Goal: Transaction & Acquisition: Purchase product/service

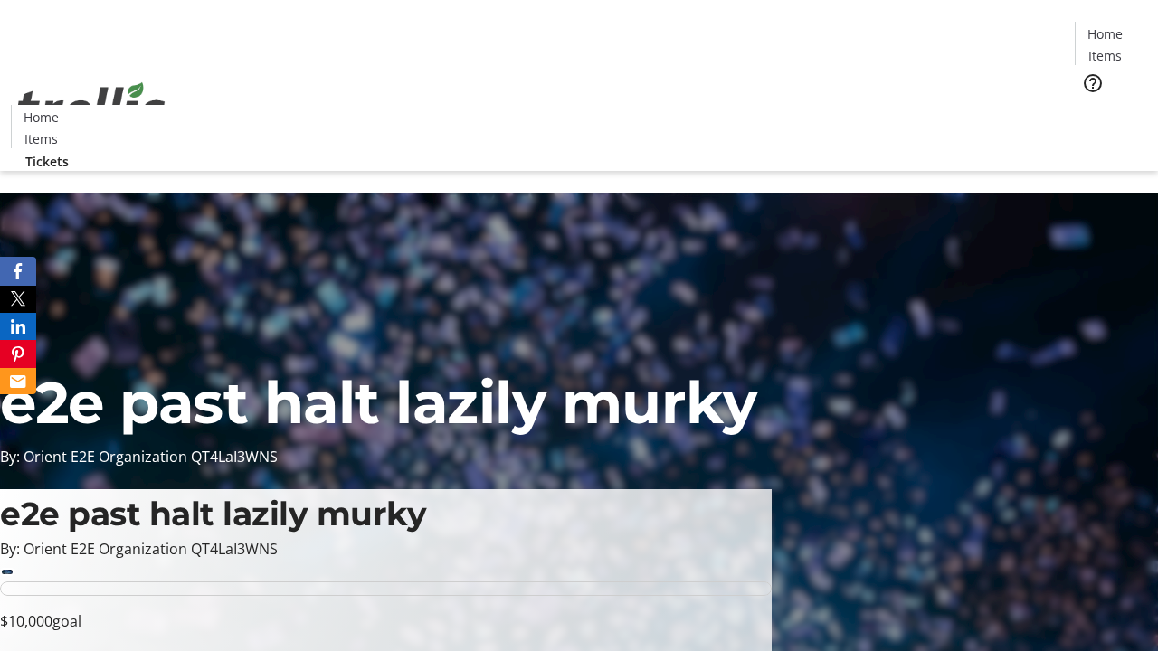
click at [1089, 105] on span "Tickets" at bounding box center [1110, 114] width 43 height 19
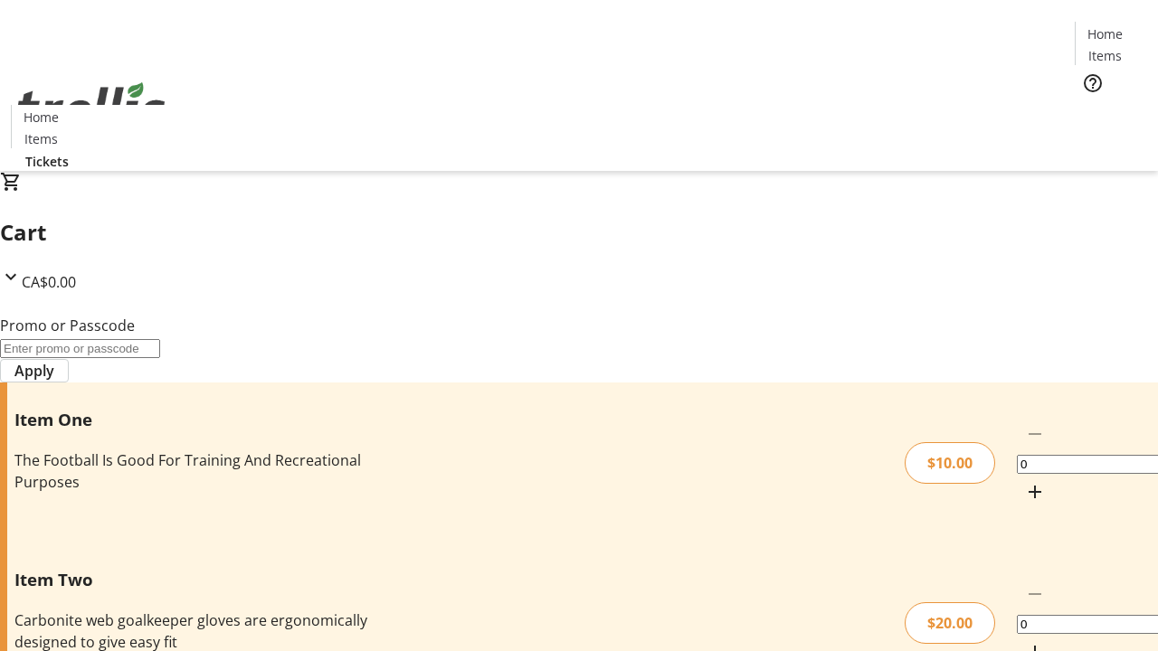
click at [1024, 481] on mat-icon "Increment by one" at bounding box center [1035, 492] width 22 height 22
type input "1"
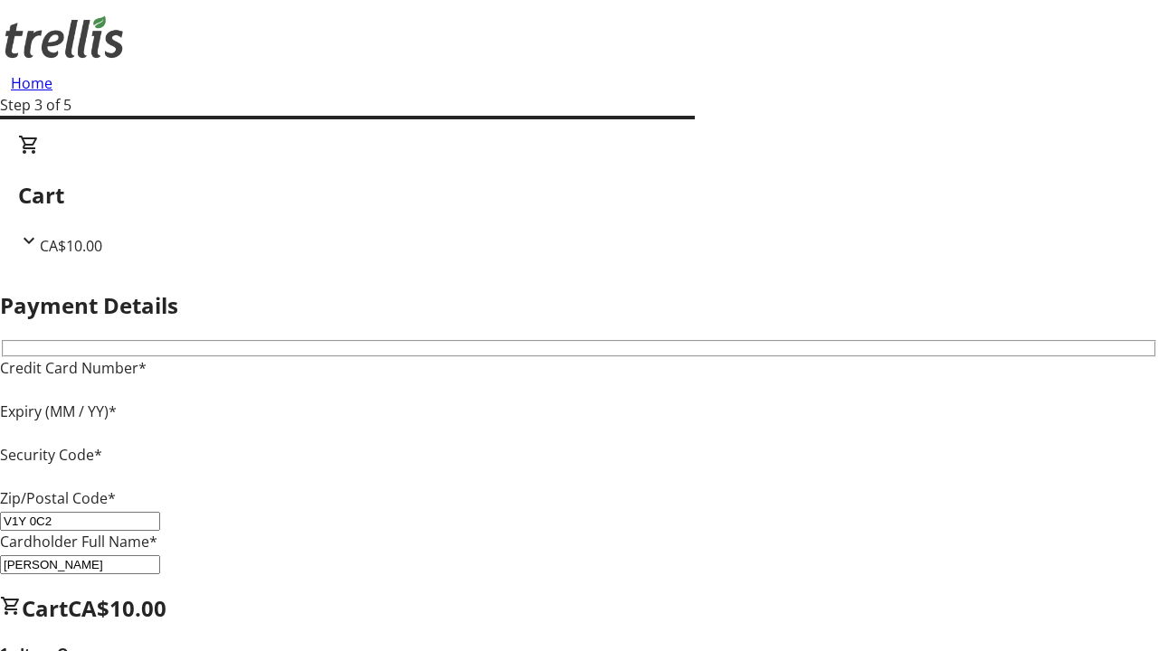
type input "V1Y 0C2"
